Goal: Information Seeking & Learning: Find specific fact

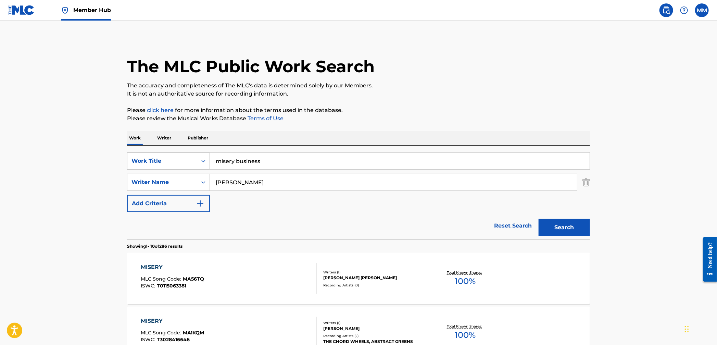
drag, startPoint x: 302, startPoint y: 160, endPoint x: 225, endPoint y: 181, distance: 79.5
click at [192, 152] on div "SearchWithCriteria8b5b9a2e-4283-4f9c-8a1a-049a54d2252a Work Title misery busine…" at bounding box center [358, 160] width 463 height 17
paste input "Stunna Shade"
type input "Stunna Shades"
click at [174, 174] on div "SearchWithCriteria8b5b9a2e-4283-4f9c-8a1a-049a54d2252a Work Title Stunna Shades…" at bounding box center [358, 182] width 463 height 60
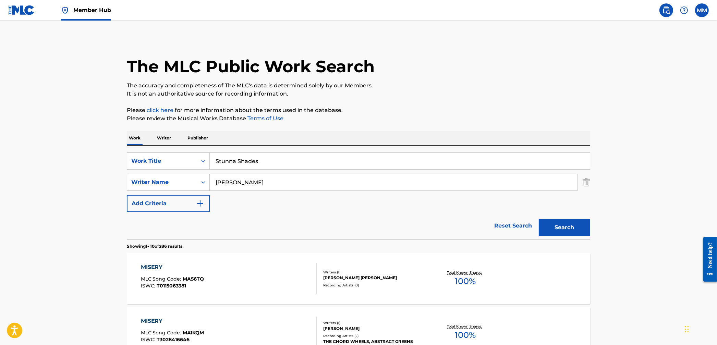
drag, startPoint x: 248, startPoint y: 184, endPoint x: 151, endPoint y: 176, distance: 97.2
click at [151, 176] on div "SearchWithCriteria7605da1c-1f2c-4924-8d68-2d1706d1f6dc Writer Name [PERSON_NAME]" at bounding box center [358, 182] width 463 height 17
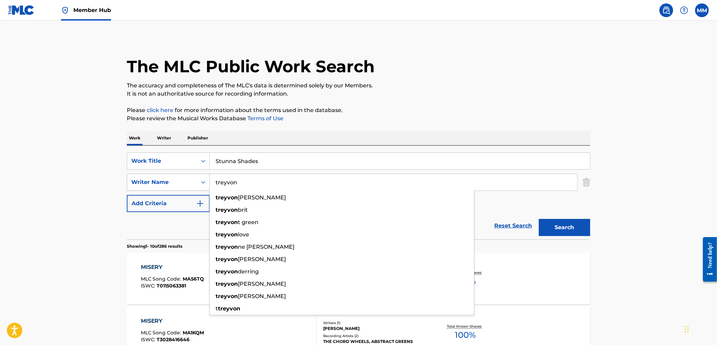
type input "treyvon"
click at [539, 219] on button "Search" at bounding box center [564, 227] width 51 height 17
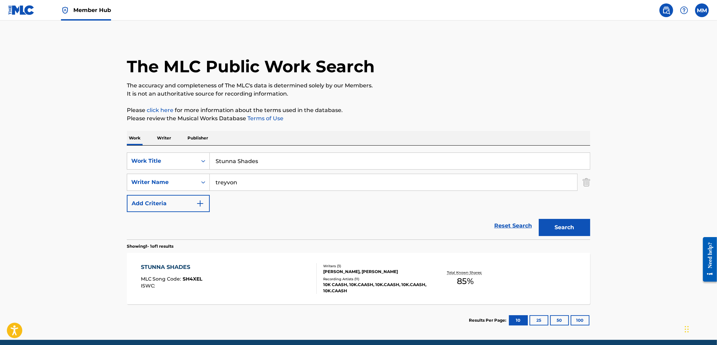
click at [223, 282] on div "STUNNA SHADES MLC Song Code : SH4XEL ISWC :" at bounding box center [229, 278] width 176 height 31
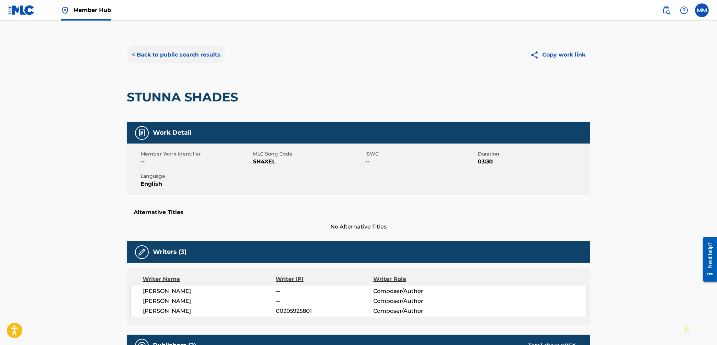
click at [179, 57] on button "< Back to public search results" at bounding box center [176, 54] width 98 height 17
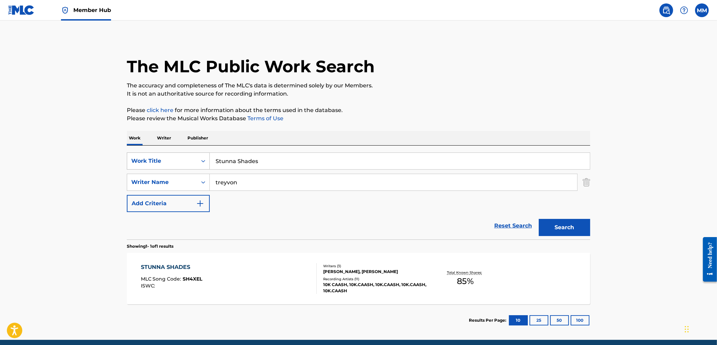
drag, startPoint x: 264, startPoint y: 163, endPoint x: 193, endPoint y: 154, distance: 71.1
click at [194, 153] on div "SearchWithCriteria8b5b9a2e-4283-4f9c-8a1a-049a54d2252a Work Title Stunna Shades" at bounding box center [358, 160] width 463 height 17
paste input "El Pistolero"
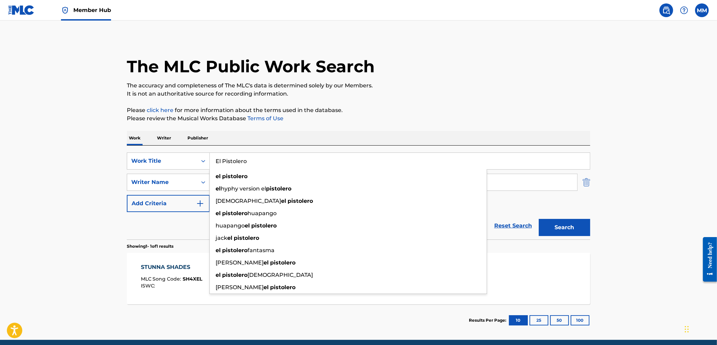
type input "El Pistolero"
click at [585, 186] on img "Search Form" at bounding box center [586, 182] width 8 height 17
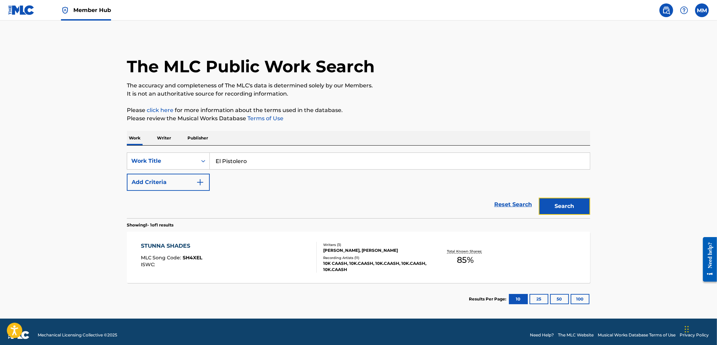
click at [571, 209] on button "Search" at bounding box center [564, 206] width 51 height 17
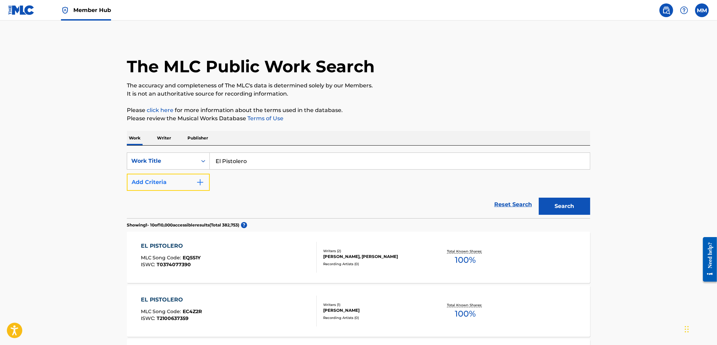
click at [199, 189] on button "Add Criteria" at bounding box center [168, 182] width 83 height 17
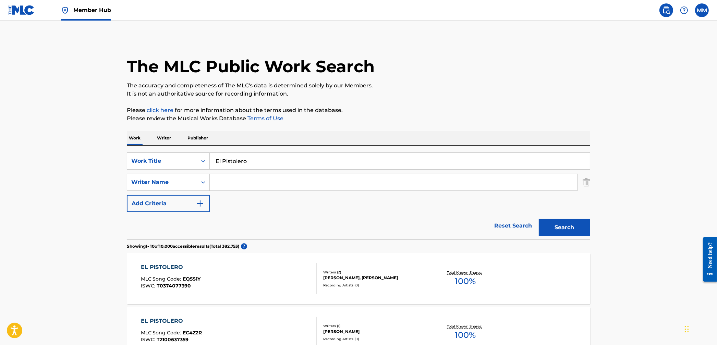
click at [227, 181] on input "Search Form" at bounding box center [393, 182] width 367 height 16
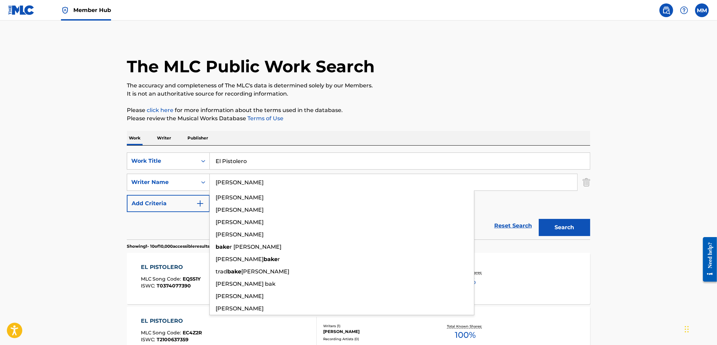
type input "[PERSON_NAME]"
click at [539, 219] on button "Search" at bounding box center [564, 227] width 51 height 17
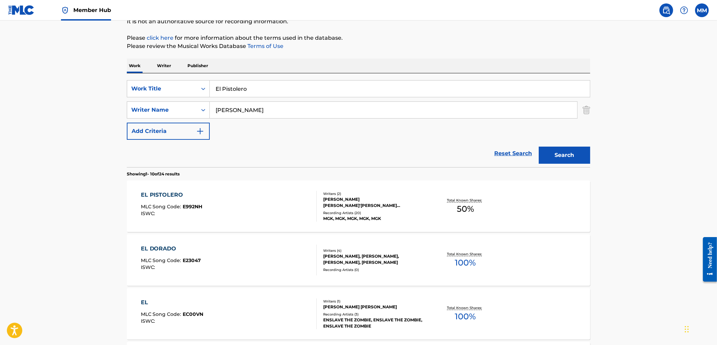
scroll to position [88, 0]
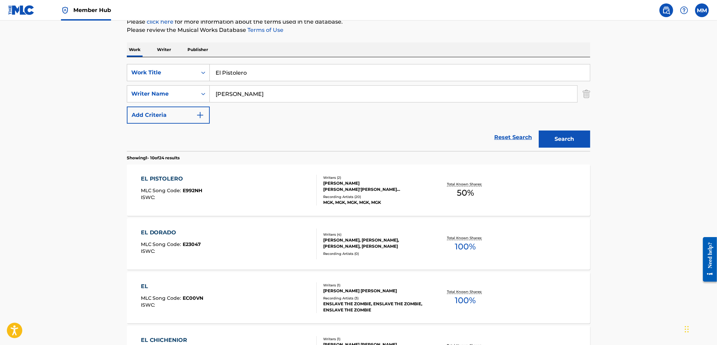
click at [263, 188] on div "EL PISTOLERO MLC Song Code : E992NH ISWC :" at bounding box center [229, 190] width 176 height 31
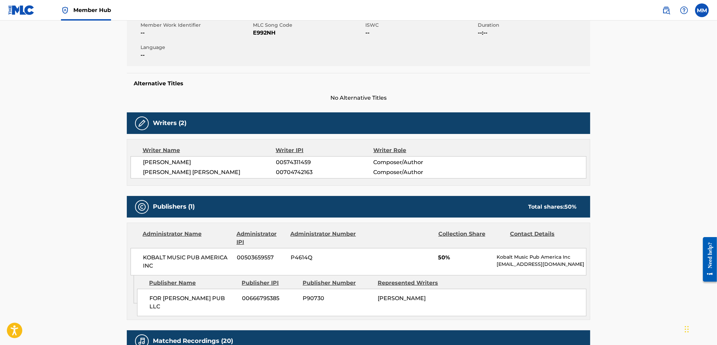
scroll to position [142, 0]
